Goal: Register for event/course

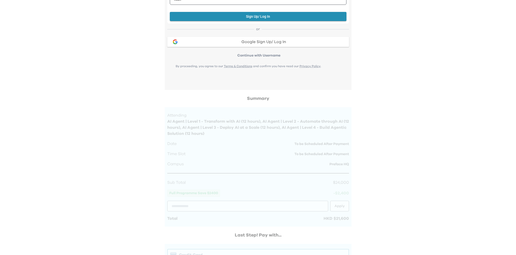
scroll to position [204, 0]
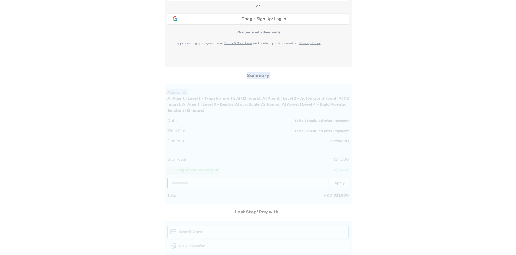
drag, startPoint x: 212, startPoint y: 110, endPoint x: 163, endPoint y: 97, distance: 50.9
click at [163, 97] on div "Confirm Campus Location Campus Preface HQ Shop [GEOGRAPHIC_DATA][STREET_ADDRESS…" at bounding box center [258, 106] width 195 height 452
click at [137, 111] on div "Your Order Step 1: Pay to confirm your course(s) Step 2: Schedule your sessions…" at bounding box center [258, 64] width 516 height 536
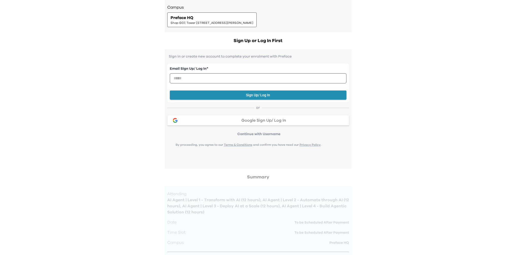
scroll to position [0, 0]
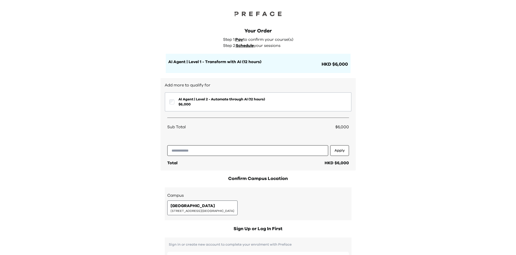
click at [219, 62] on h1 "AI Agent | Level 1 - Transform with AI (12 hours)" at bounding box center [244, 62] width 152 height 6
copy h1 "AI Agent | Level 1 - Transform with AI (12 hours)"
click at [248, 100] on span "AI Agent | Level 2 - Automate through AI (12 hours)" at bounding box center [221, 99] width 86 height 5
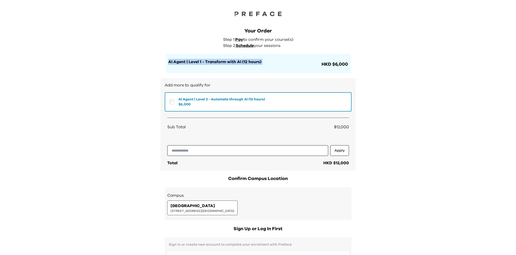
click at [249, 100] on span "AI Agent | Level 2 - Automate through AI (12 hours)" at bounding box center [221, 99] width 86 height 5
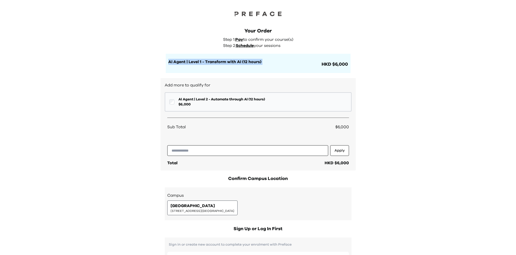
click at [250, 100] on span "AI Agent | Level 2 - Automate through AI (12 hours)" at bounding box center [221, 99] width 86 height 5
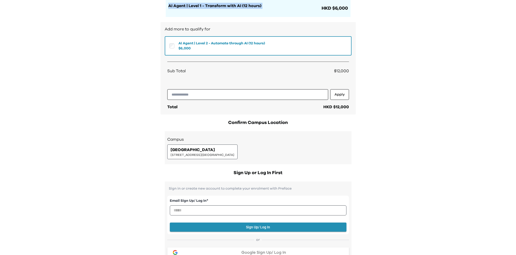
scroll to position [105, 0]
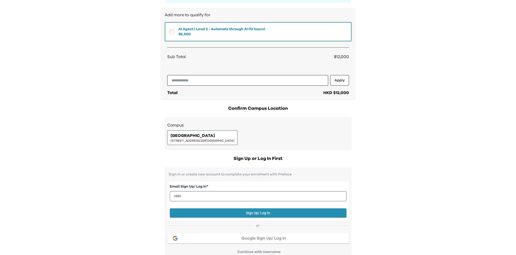
scroll to position [71, 0]
click at [205, 195] on input "email" at bounding box center [258, 196] width 177 height 10
type input "**********"
click at [229, 211] on button "Sign Up/ Log In" at bounding box center [258, 212] width 177 height 9
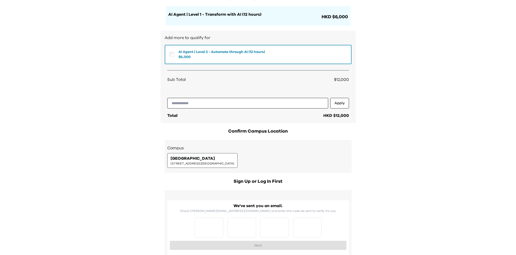
scroll to position [110, 0]
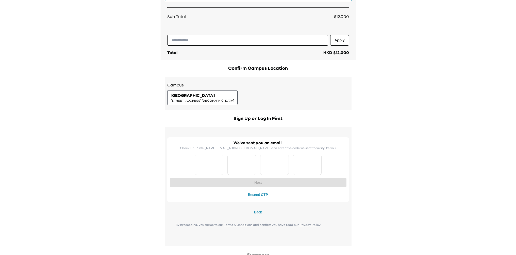
click at [226, 97] on div "PST Causeway Bay 5/F, The Sharp, 11 Sharp Street East, Causeway Bay | 銅鑼灣霎東街11號…" at bounding box center [202, 98] width 64 height 10
click at [182, 99] on span "5/F, The Sharp, 11 Sharp Street East, Causeway Bay | 銅鑼灣霎東街11號The Sharp 5樓" at bounding box center [202, 101] width 64 height 4
click at [183, 96] on span "PST Causeway Bay" at bounding box center [192, 96] width 44 height 6
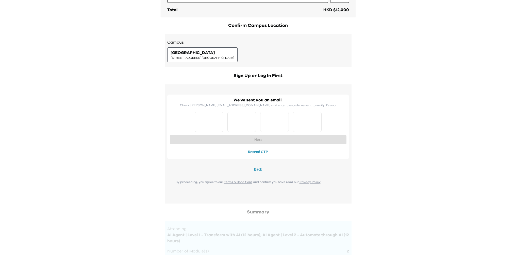
scroll to position [153, 0]
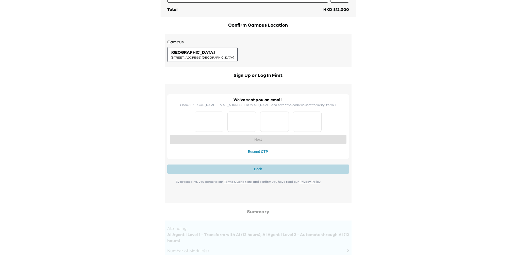
click at [261, 168] on button "Back" at bounding box center [258, 169] width 182 height 9
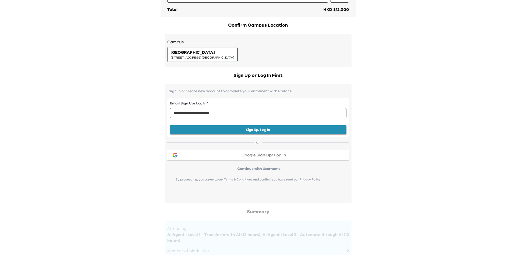
click at [261, 156] on span "Google Sign Up/ Log In" at bounding box center [263, 155] width 45 height 4
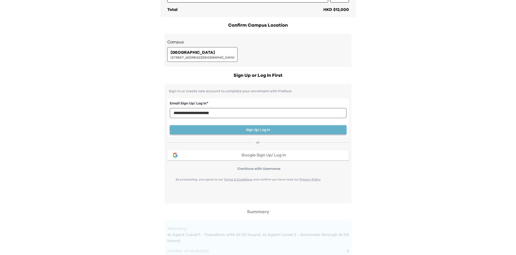
click at [241, 129] on button "Sign Up/ Log In" at bounding box center [258, 129] width 177 height 9
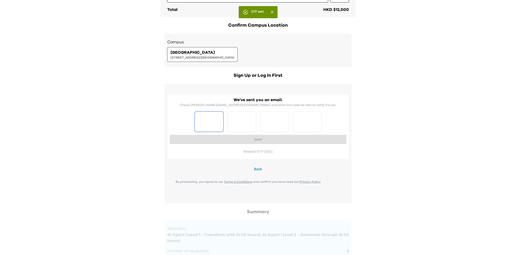
click at [214, 125] on input "Please enter OTP character 1" at bounding box center [209, 122] width 29 height 20
type input "*"
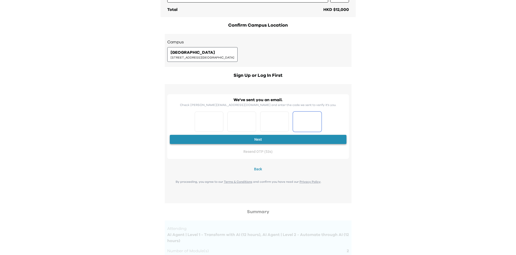
type input "*"
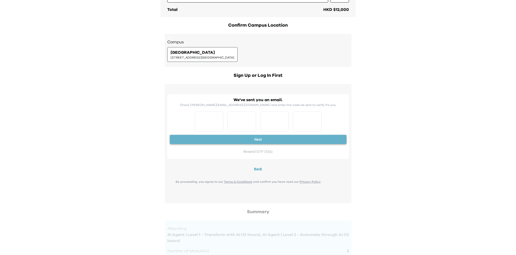
click at [252, 139] on button "Next" at bounding box center [258, 139] width 177 height 9
click at [209, 121] on input "*" at bounding box center [209, 122] width 29 height 20
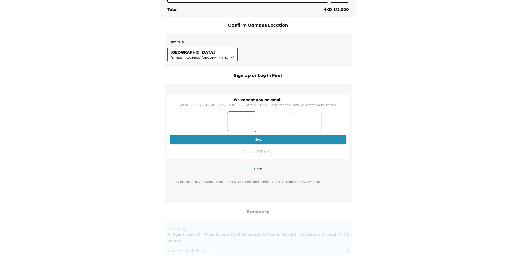
type input "*"
click at [237, 140] on button "Next" at bounding box center [258, 139] width 177 height 9
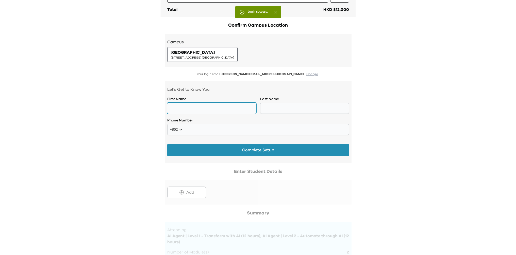
click at [179, 107] on input "text" at bounding box center [211, 108] width 89 height 11
type input "********"
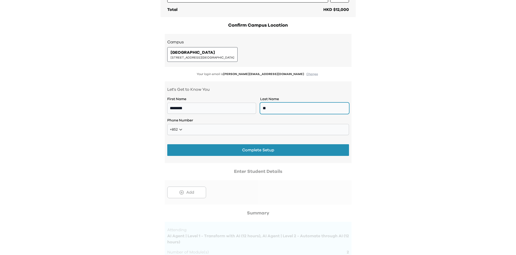
type input "**"
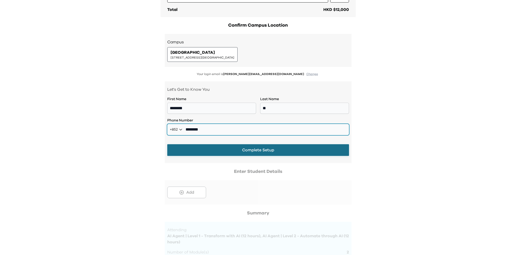
type input "********"
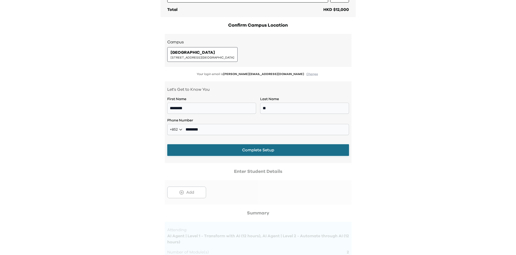
click at [289, 151] on button "Complete Setup" at bounding box center [258, 150] width 182 height 12
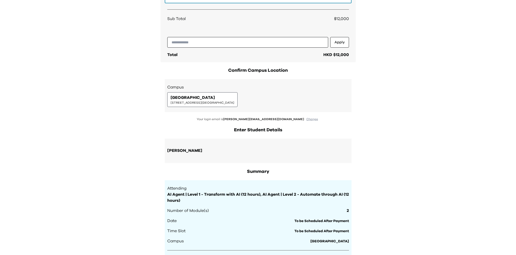
scroll to position [0, 0]
